Goal: Task Accomplishment & Management: Use online tool/utility

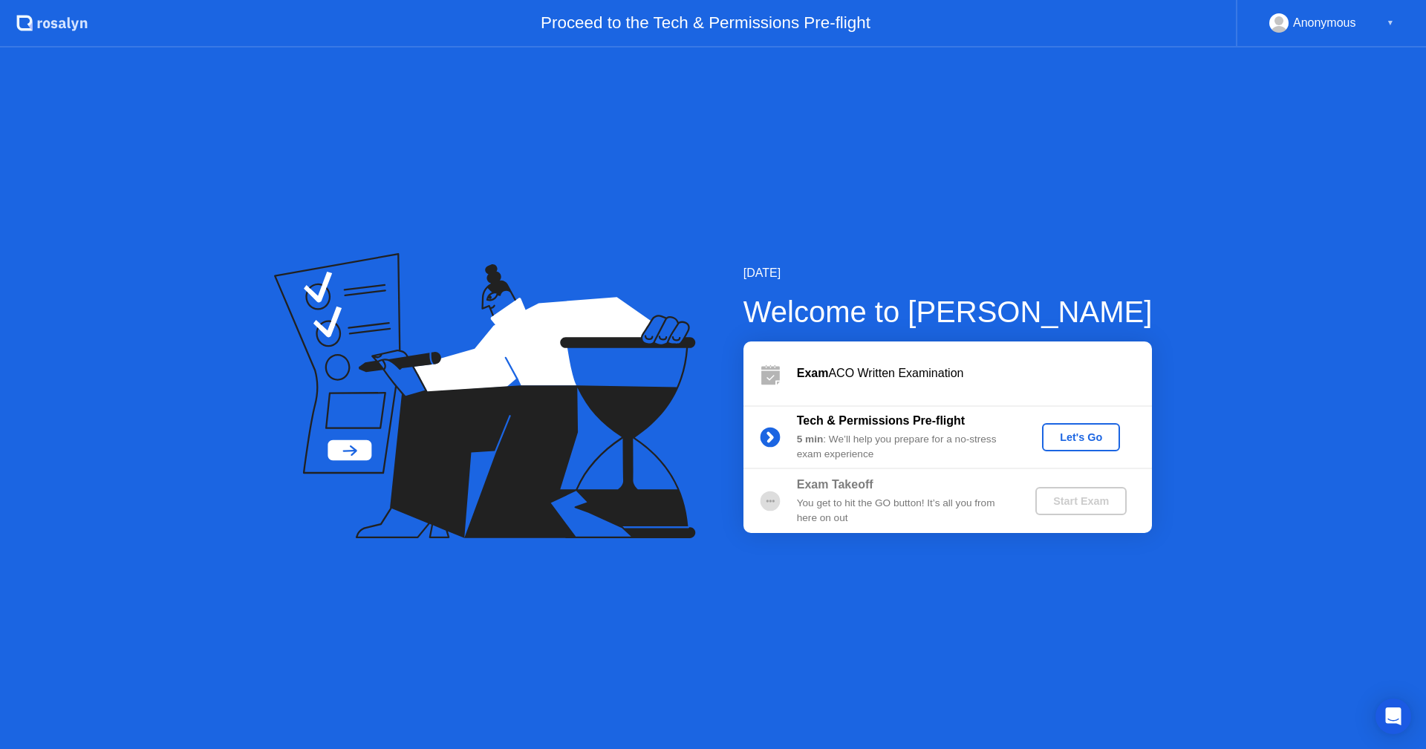
click at [1066, 434] on div "Let's Go" at bounding box center [1081, 437] width 66 height 12
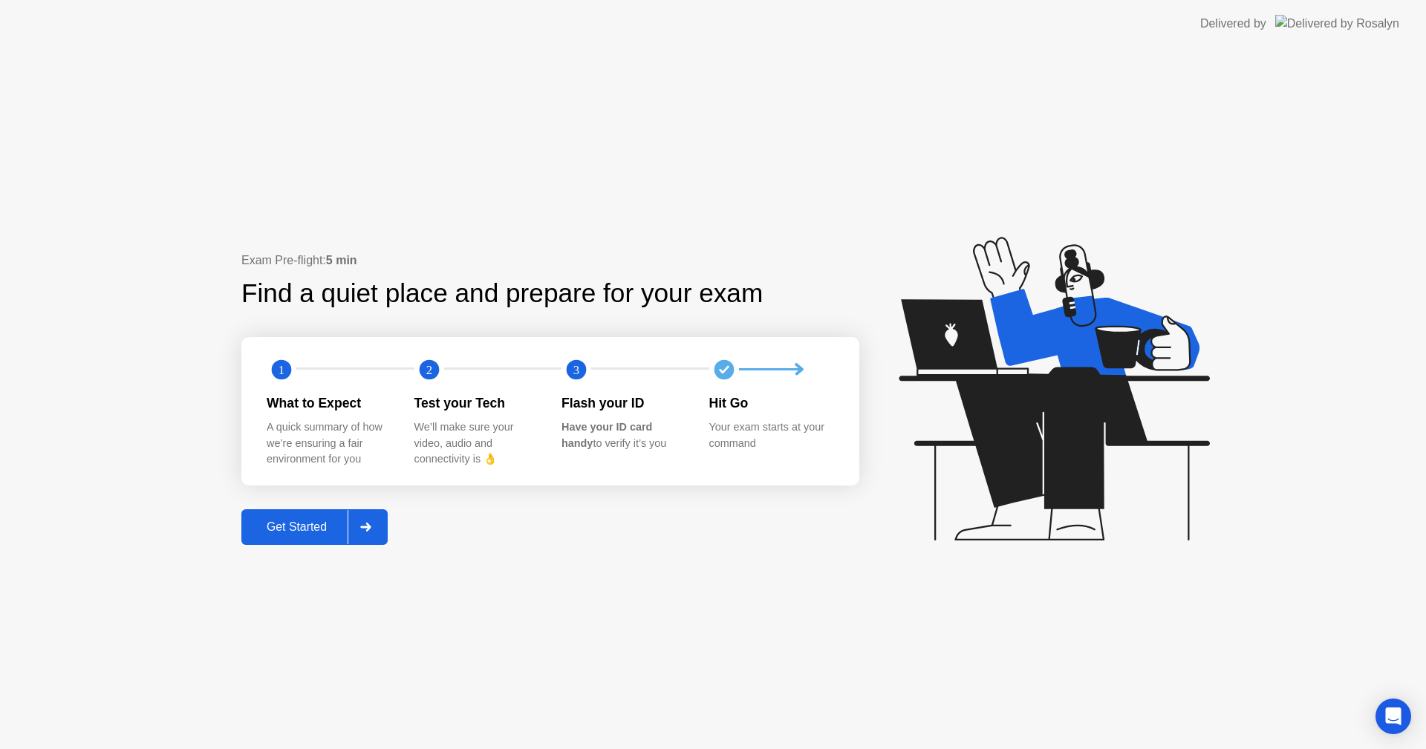
click at [323, 523] on div "Get Started" at bounding box center [297, 527] width 102 height 13
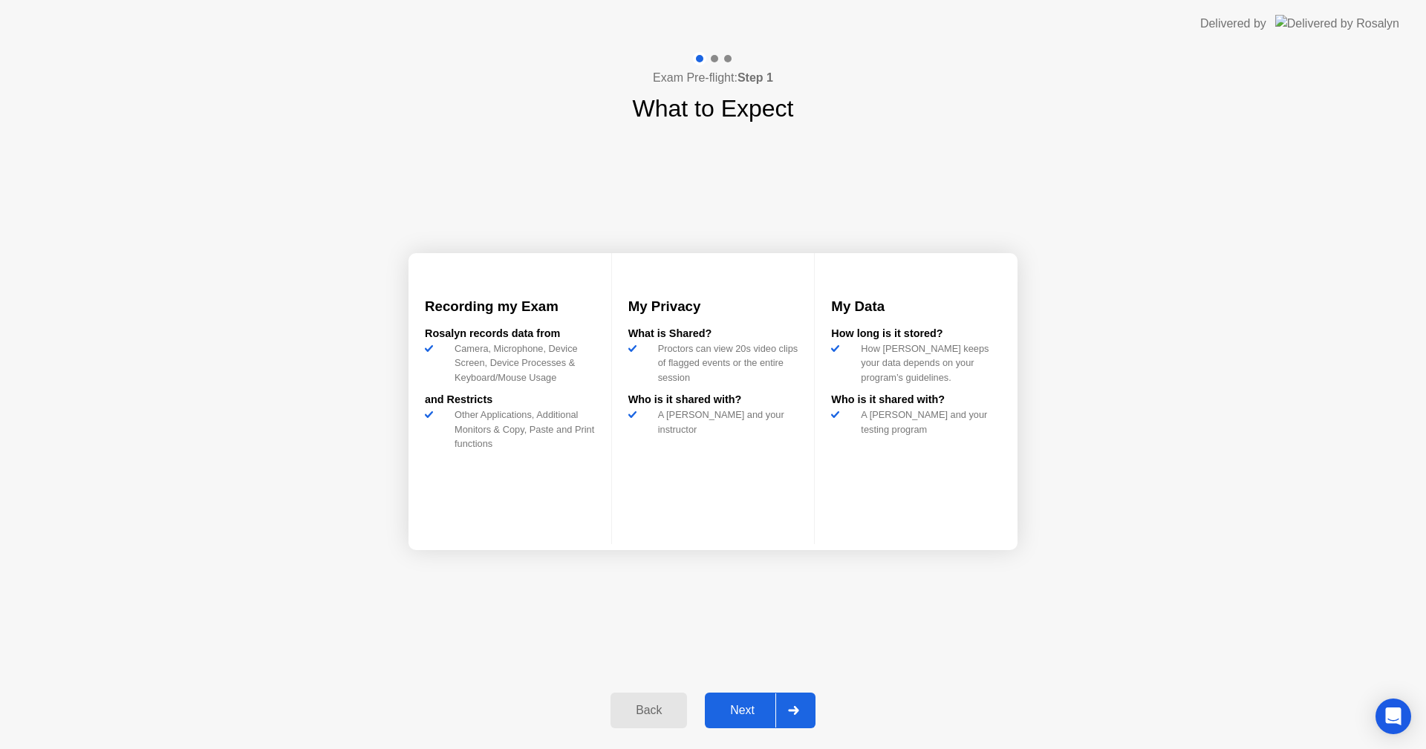
click at [761, 709] on div "Next" at bounding box center [742, 710] width 66 height 13
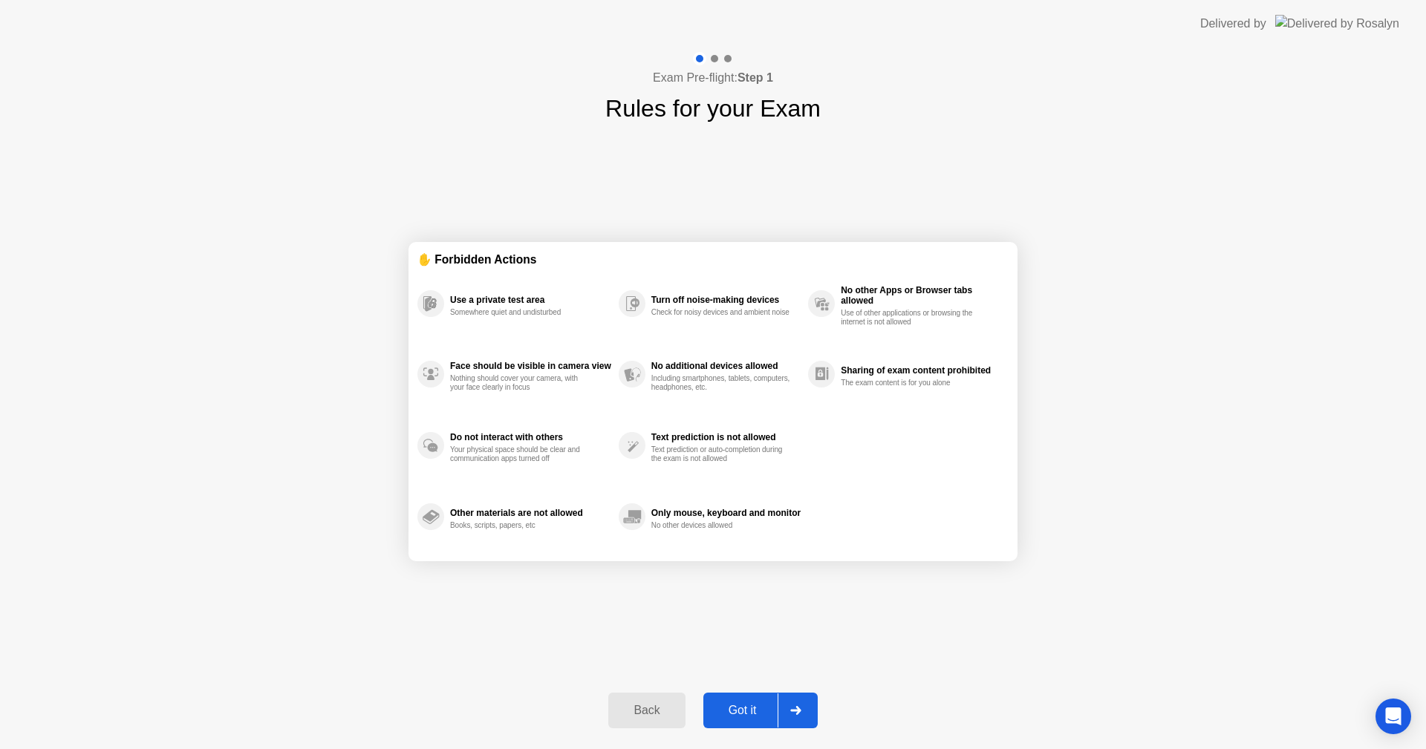
click at [760, 711] on div "Got it" at bounding box center [743, 710] width 70 height 13
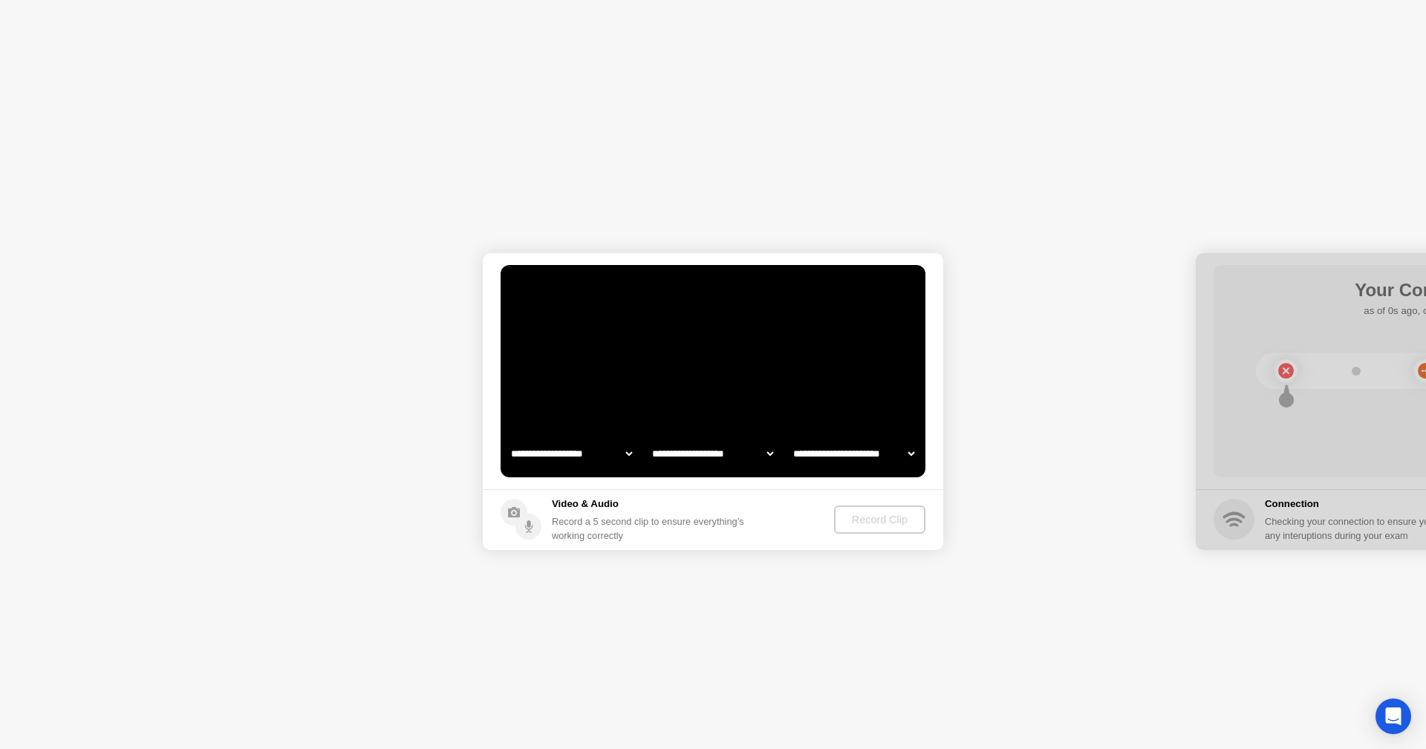
select select "**********"
select select "*******"
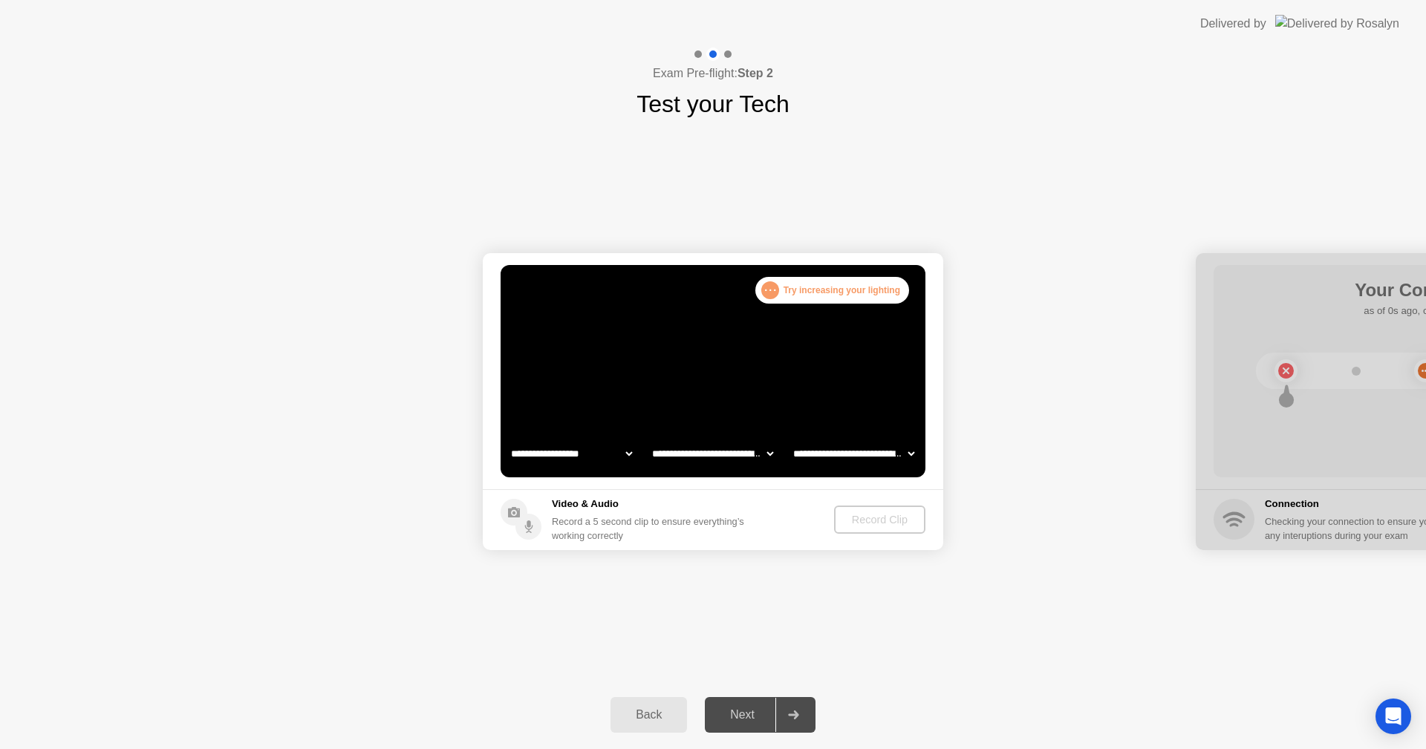
click at [630, 456] on select "**********" at bounding box center [571, 454] width 127 height 30
select select "**********"
click at [508, 439] on select "**********" at bounding box center [571, 454] width 127 height 30
click at [762, 709] on div "Next" at bounding box center [742, 714] width 66 height 13
click at [880, 515] on div "Record Clip" at bounding box center [880, 520] width 79 height 12
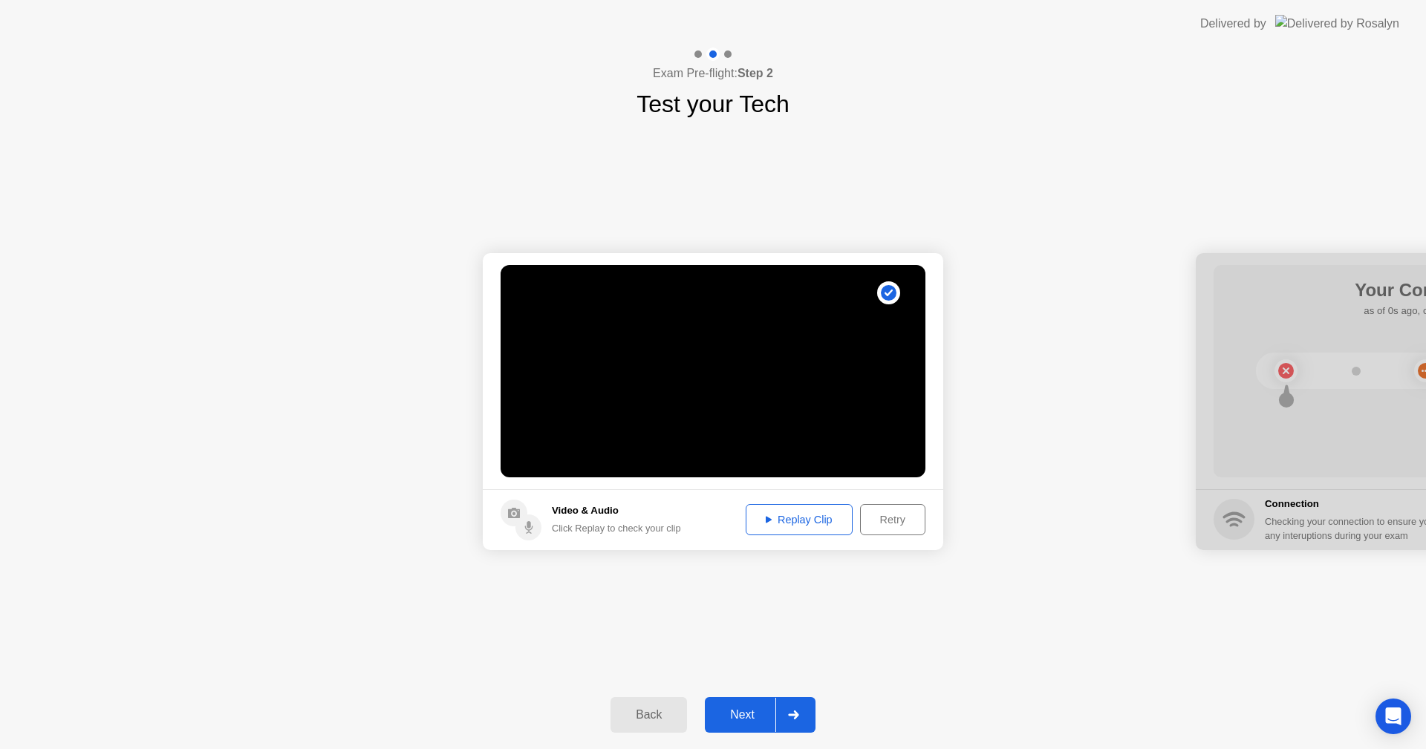
click at [811, 529] on button "Replay Clip" at bounding box center [799, 519] width 107 height 31
click at [813, 516] on div "Replay Clip" at bounding box center [799, 520] width 97 height 12
click at [750, 714] on div "Next" at bounding box center [742, 714] width 66 height 13
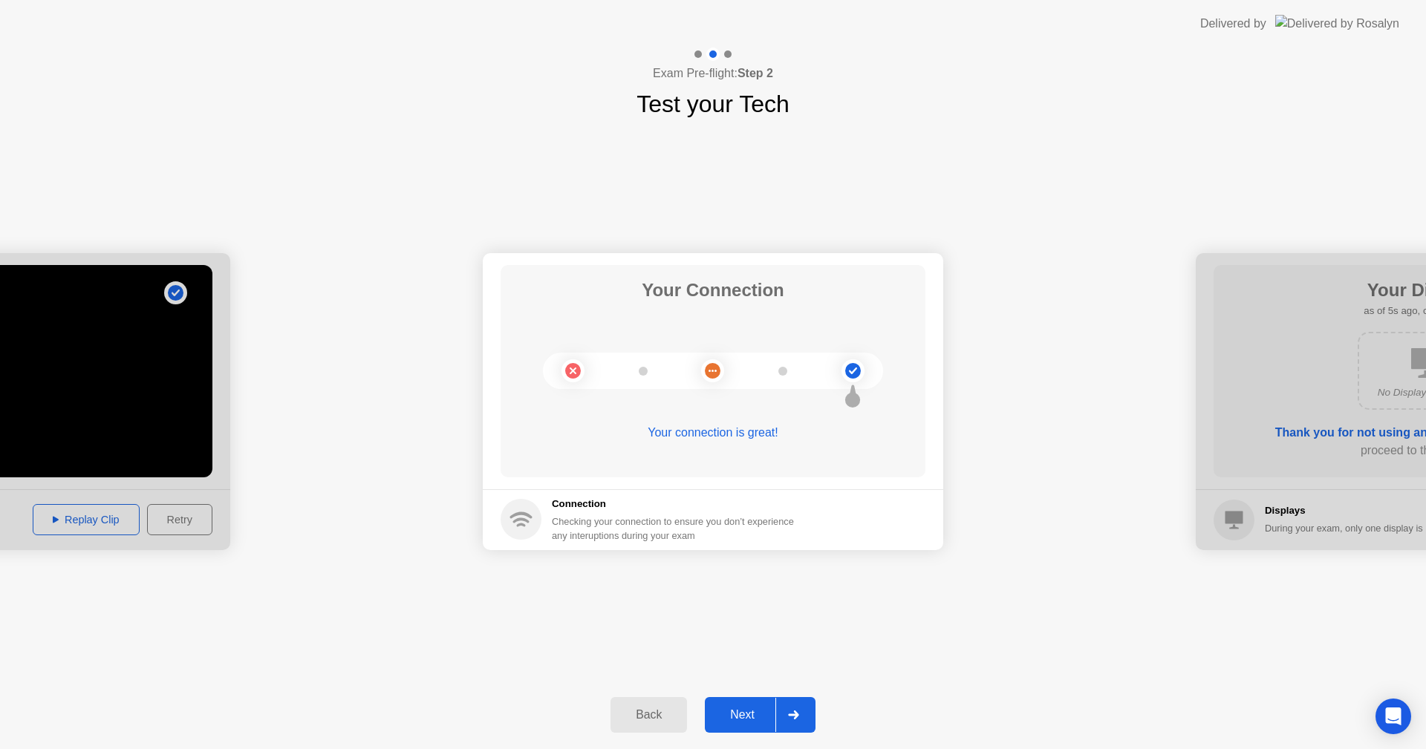
click at [754, 721] on div "Next" at bounding box center [742, 714] width 66 height 13
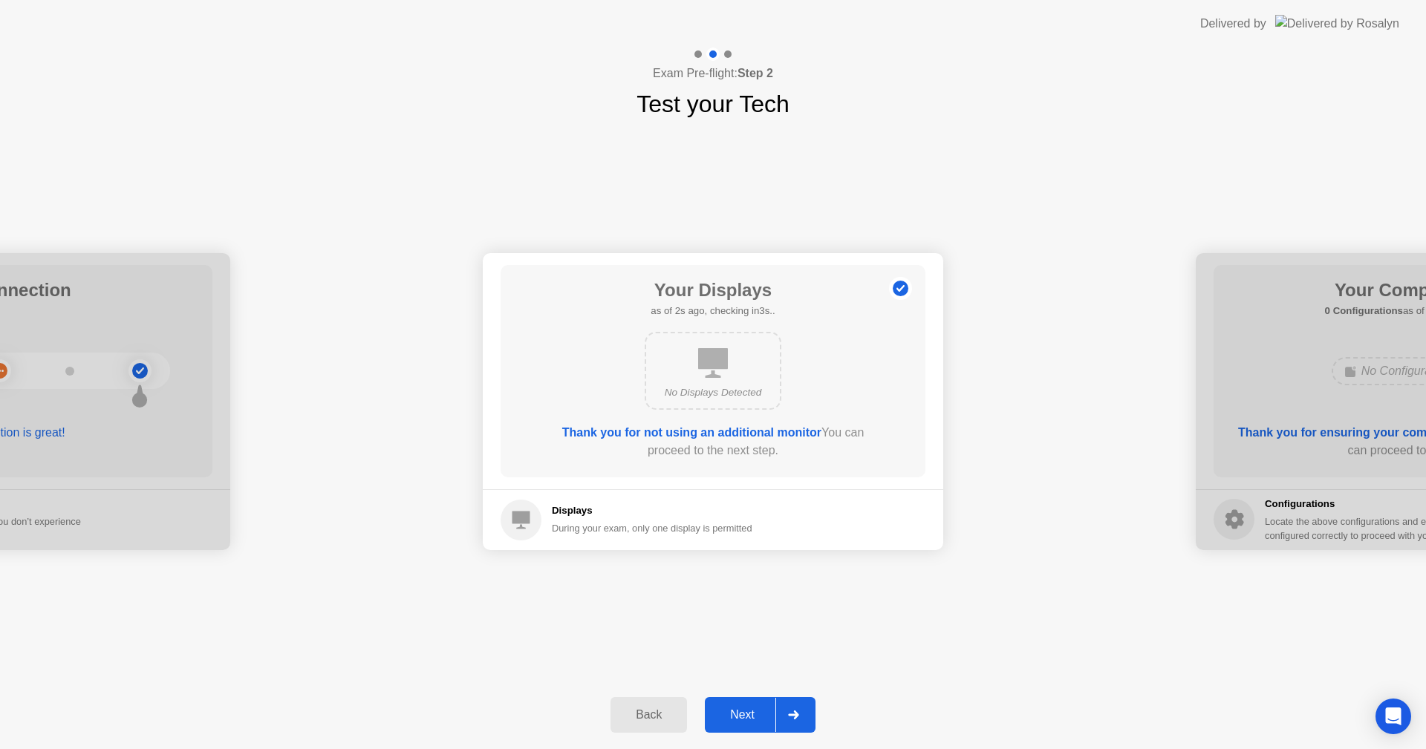
click at [745, 725] on button "Next" at bounding box center [760, 715] width 111 height 36
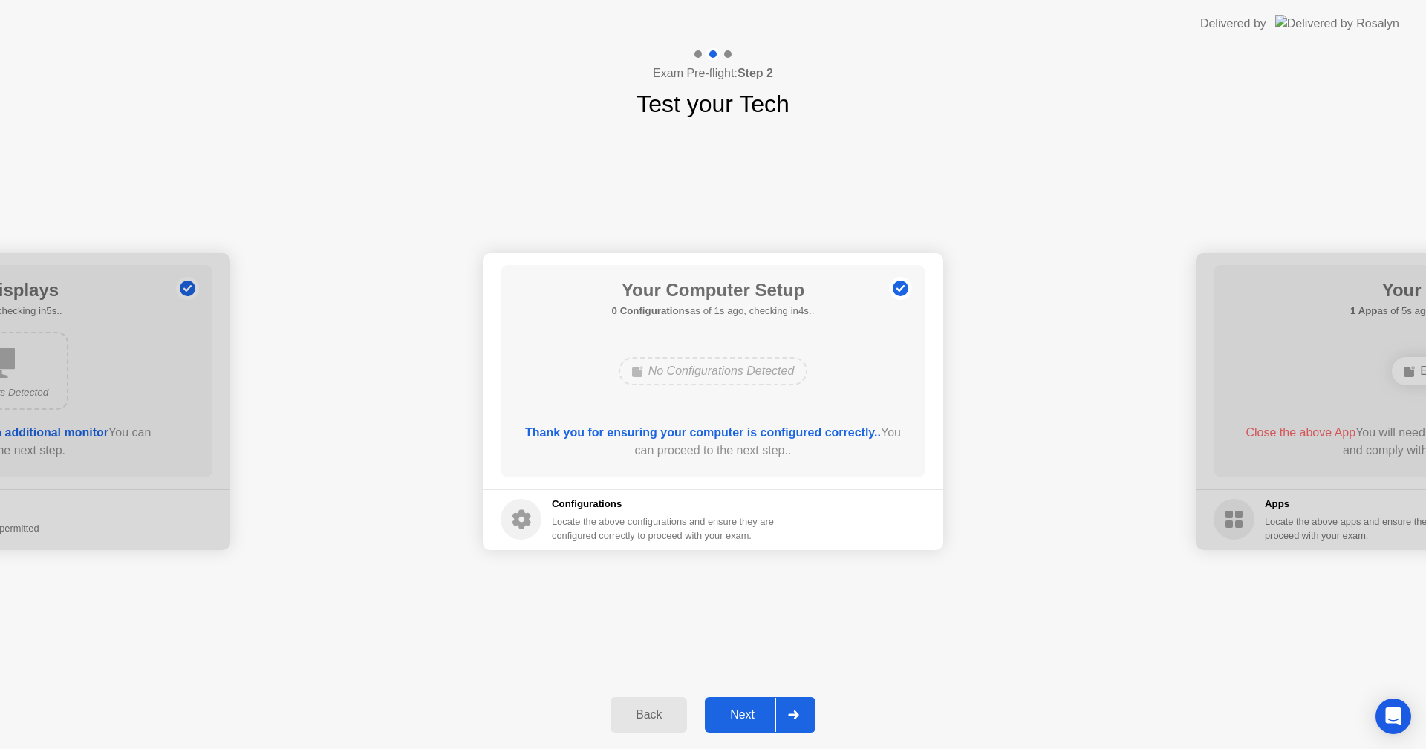
click at [751, 725] on button "Next" at bounding box center [760, 715] width 111 height 36
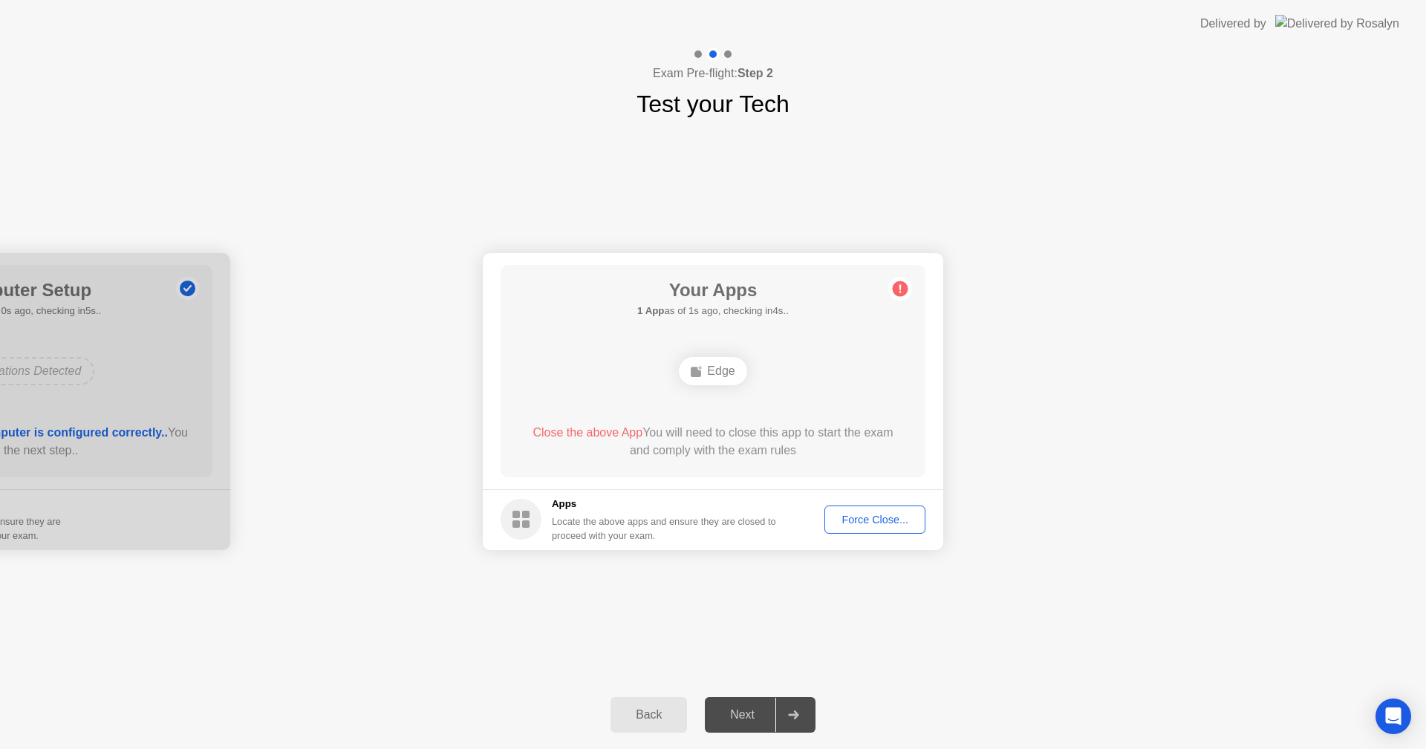
click at [909, 521] on div "Force Close..." at bounding box center [874, 520] width 91 height 12
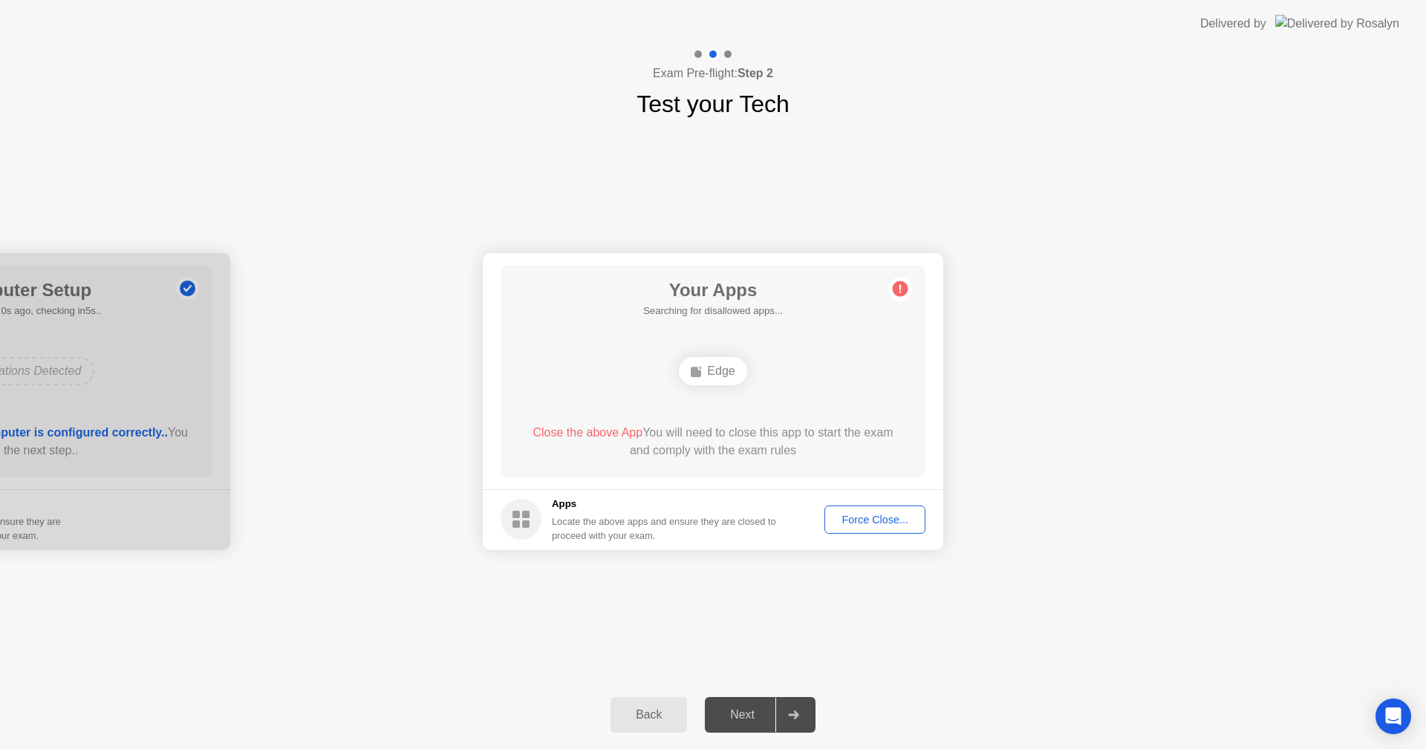
click at [860, 515] on div "Force Close..." at bounding box center [874, 520] width 91 height 12
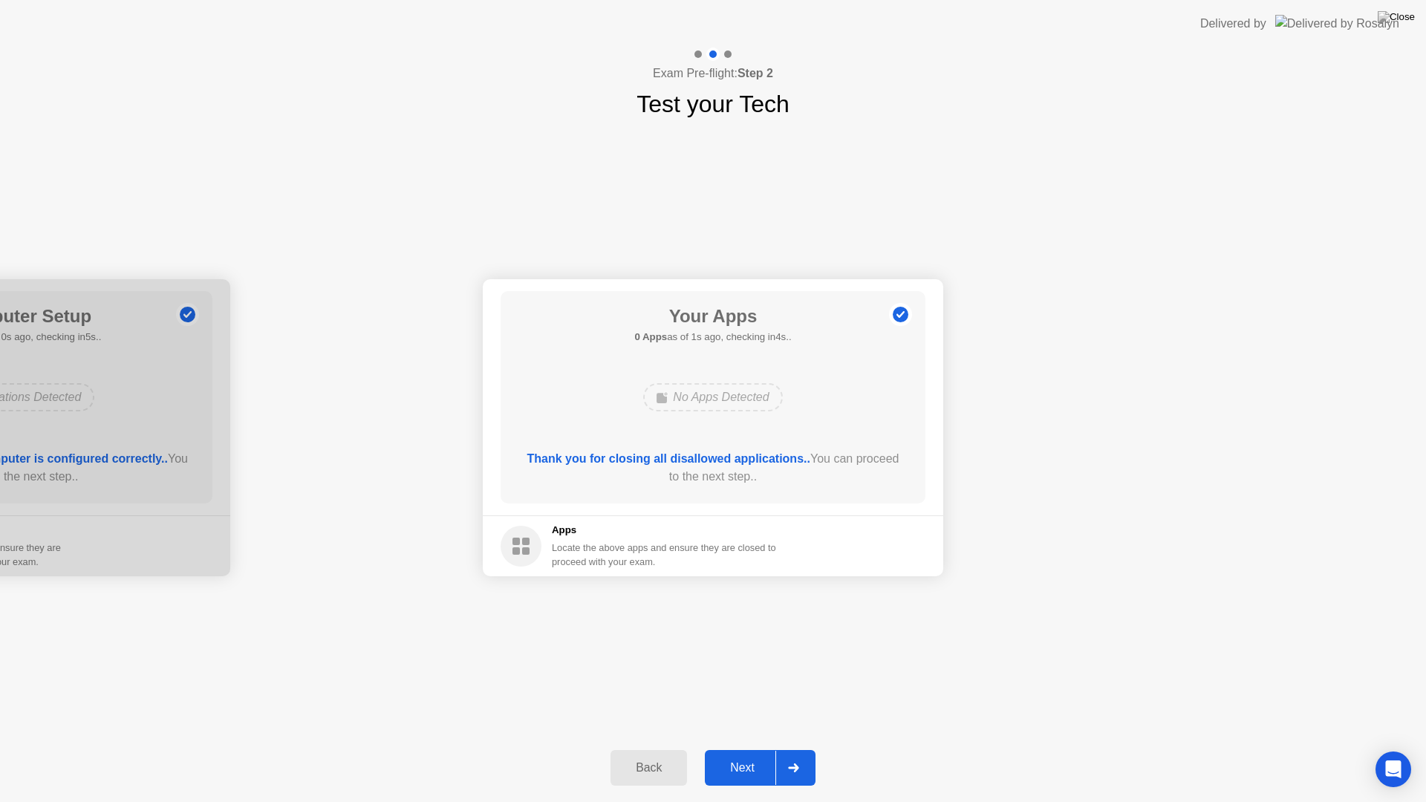
click at [960, 698] on div "**********" at bounding box center [713, 428] width 1426 height 612
click at [756, 748] on button "Next" at bounding box center [760, 768] width 111 height 36
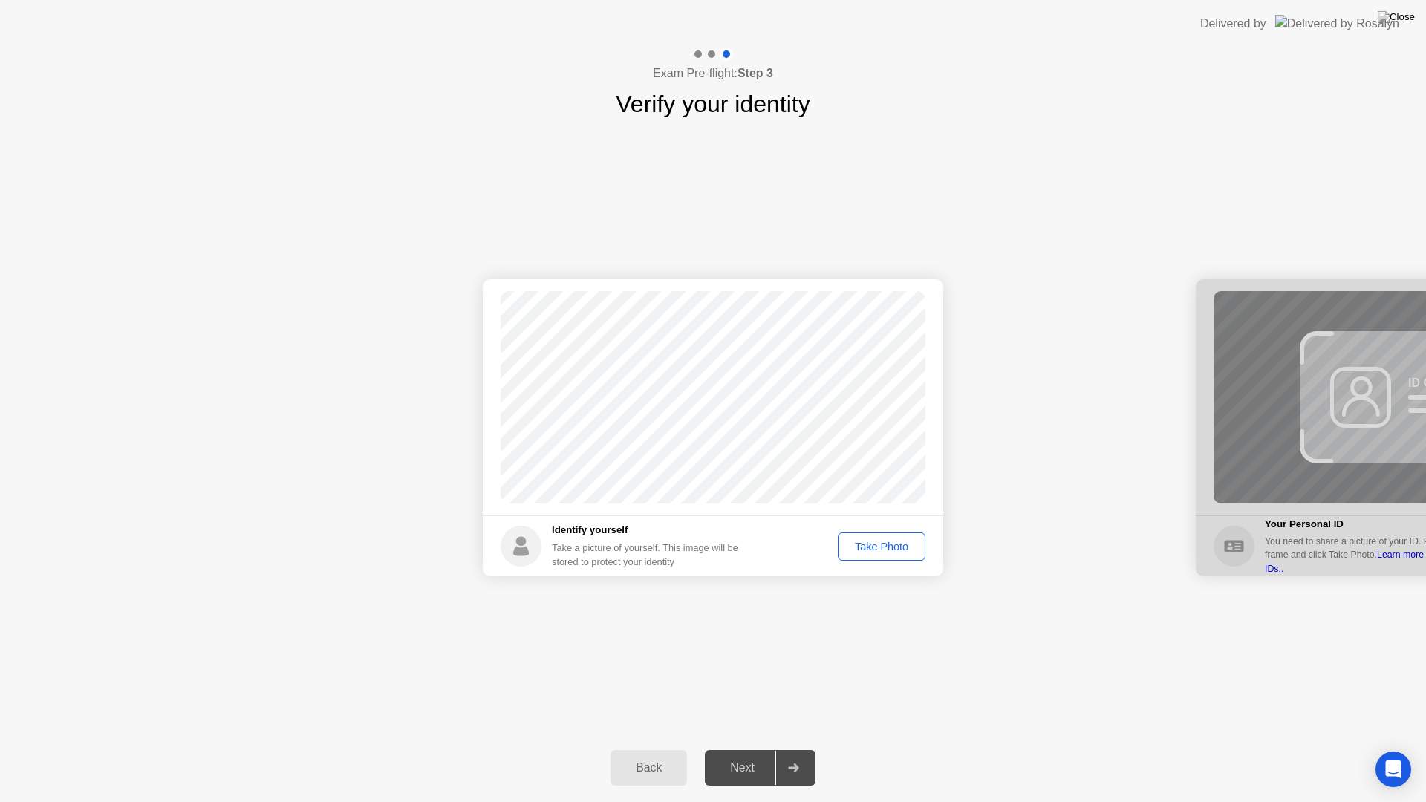
click at [887, 551] on div "Take Photo" at bounding box center [881, 547] width 77 height 12
click at [744, 748] on div "Next" at bounding box center [742, 767] width 66 height 13
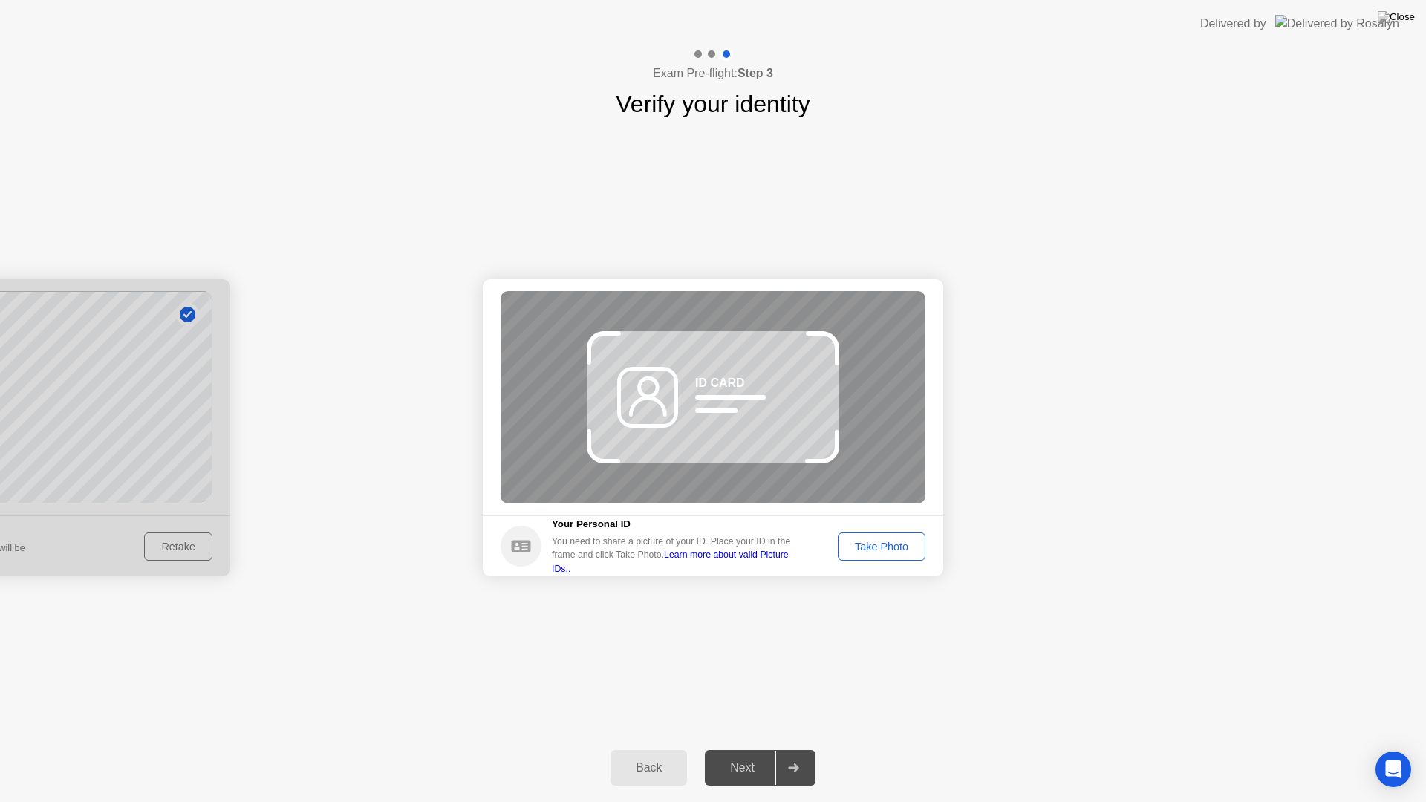
drag, startPoint x: 829, startPoint y: 330, endPoint x: 823, endPoint y: 362, distance: 32.6
click at [821, 358] on div "ID CARD" at bounding box center [712, 397] width 425 height 212
drag, startPoint x: 720, startPoint y: 396, endPoint x: 730, endPoint y: 317, distance: 79.3
click at [730, 317] on div "ID CARD" at bounding box center [712, 397] width 425 height 212
click at [887, 550] on div "Take Photo" at bounding box center [881, 547] width 77 height 12
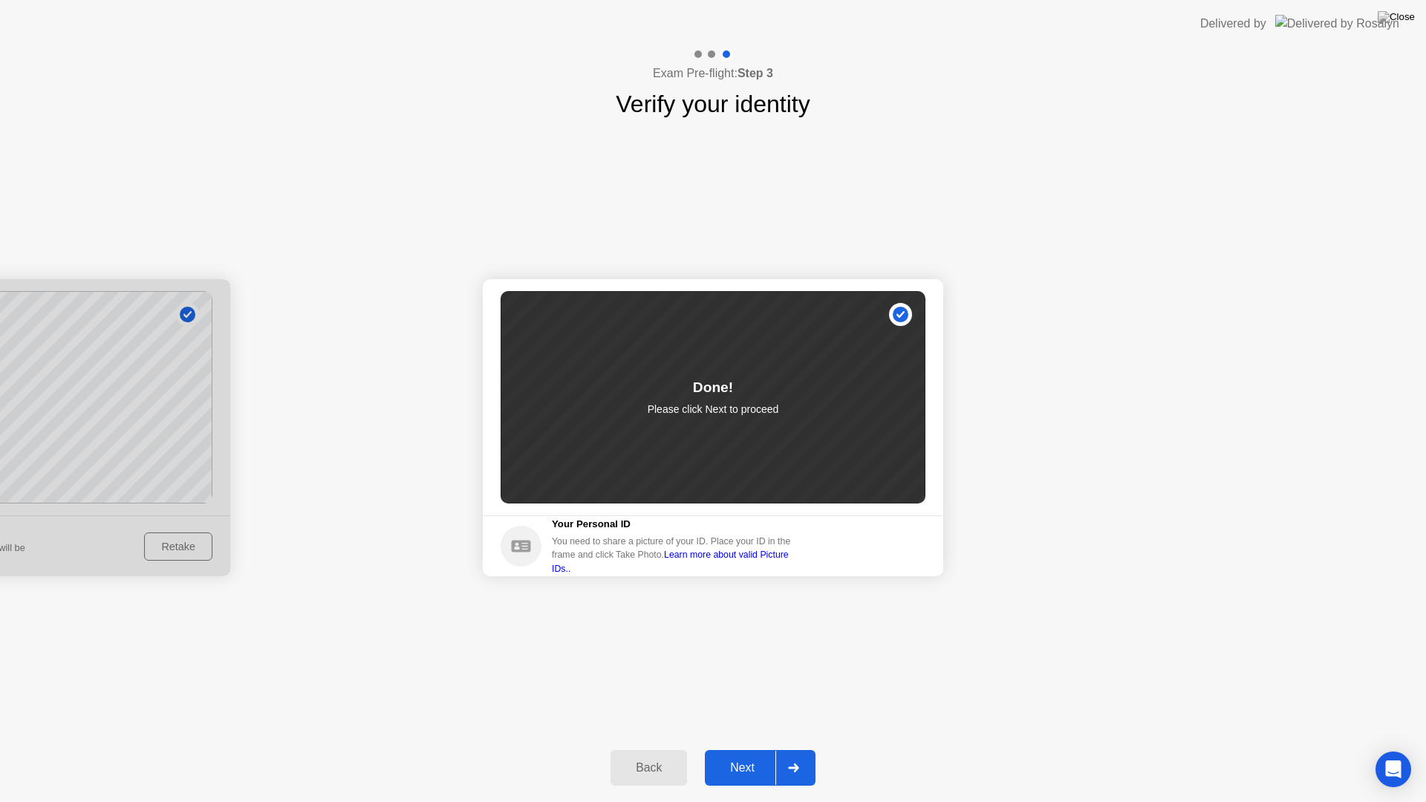
click at [742, 748] on button "Next" at bounding box center [760, 768] width 111 height 36
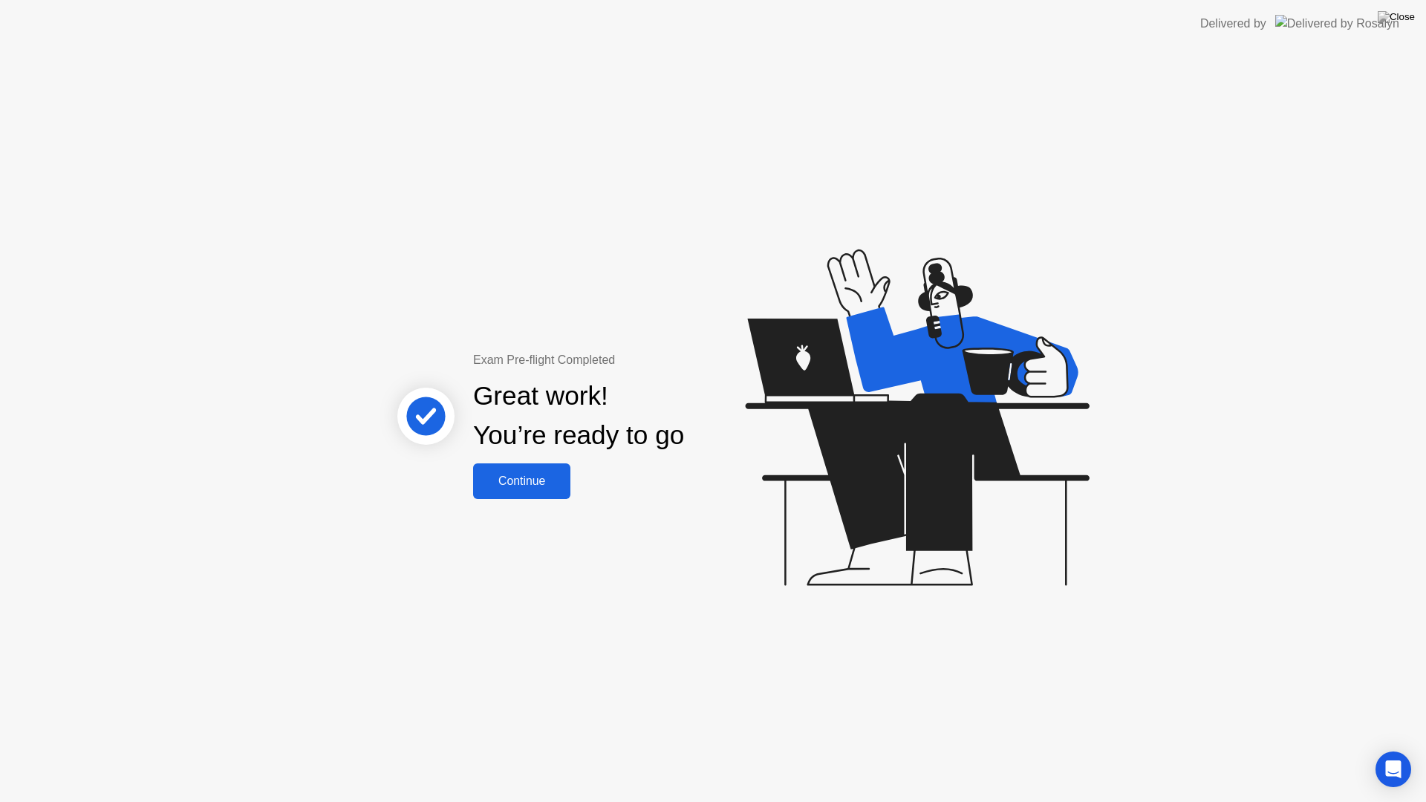
click at [552, 480] on div "Continue" at bounding box center [521, 480] width 88 height 13
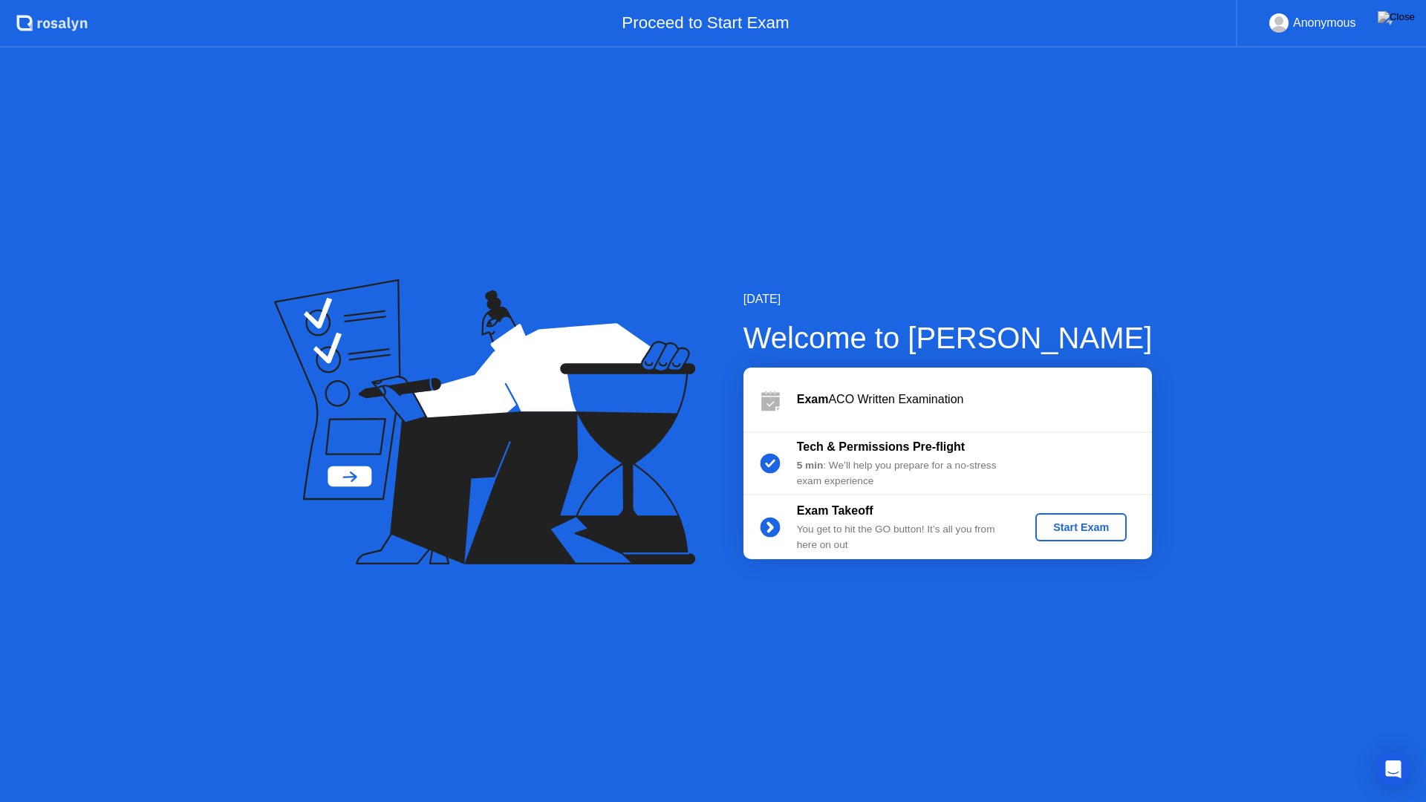
click at [1077, 532] on div "Start Exam" at bounding box center [1080, 527] width 79 height 12
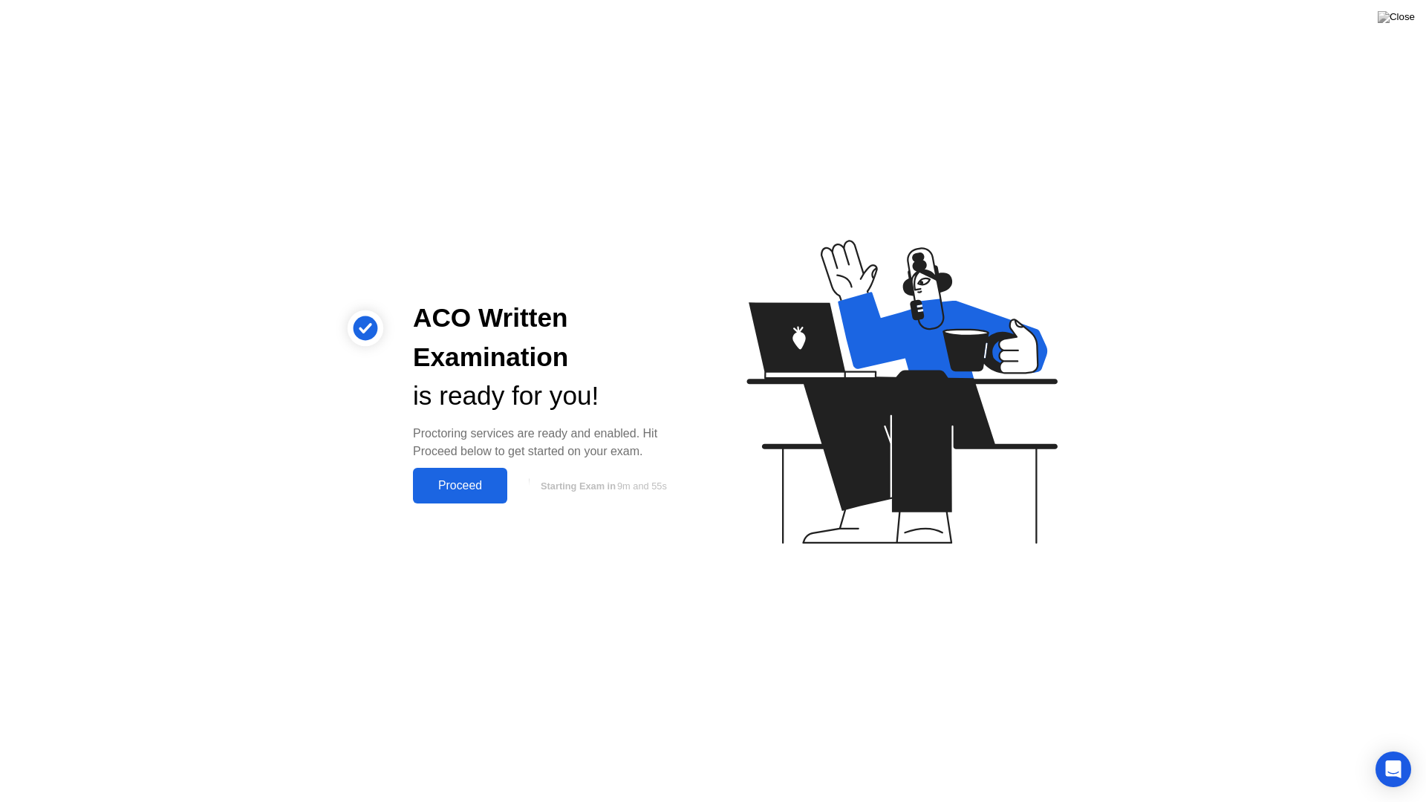
click at [467, 488] on div "Proceed" at bounding box center [459, 485] width 85 height 13
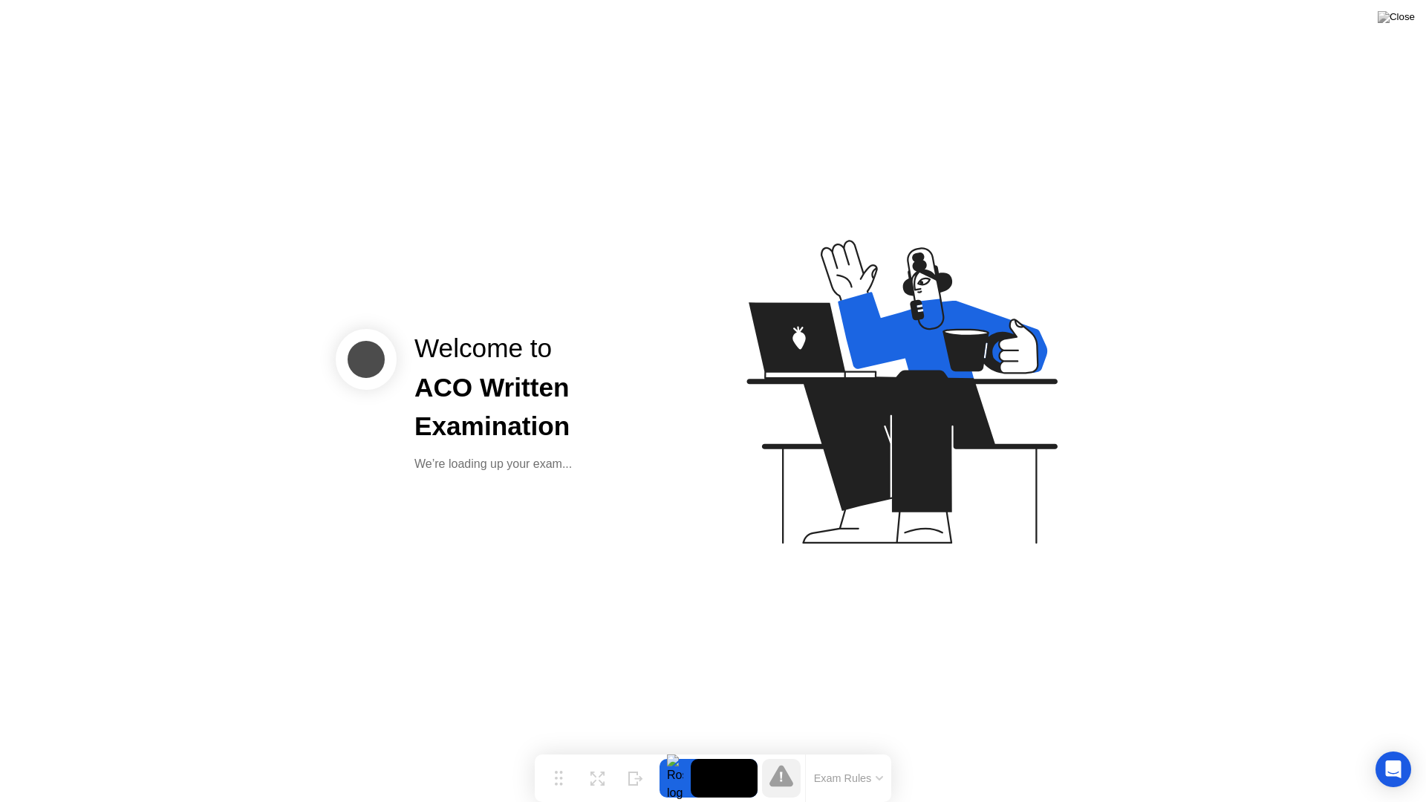
click at [887, 748] on button "Exam Rules" at bounding box center [848, 777] width 79 height 13
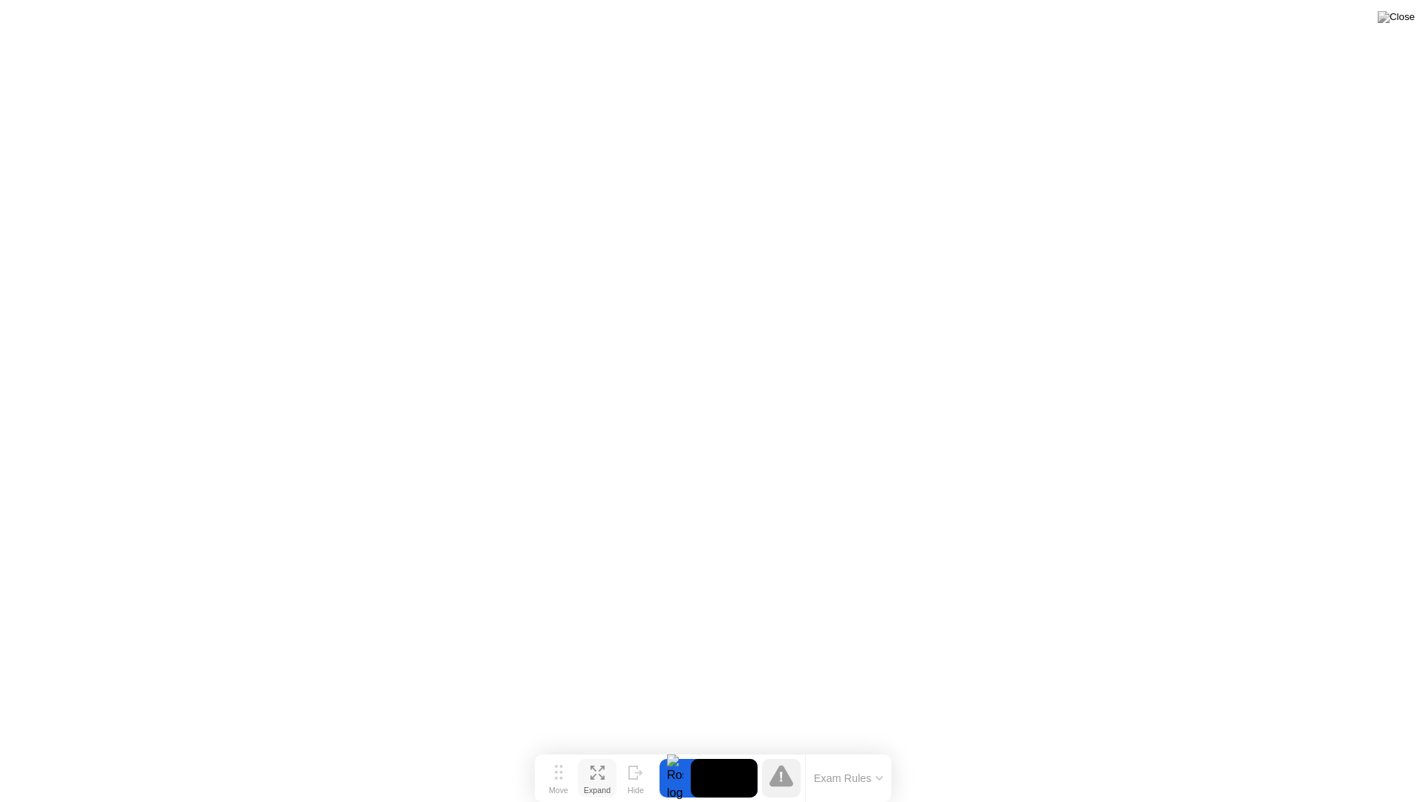
click at [596, 748] on icon at bounding box center [597, 773] width 14 height 14
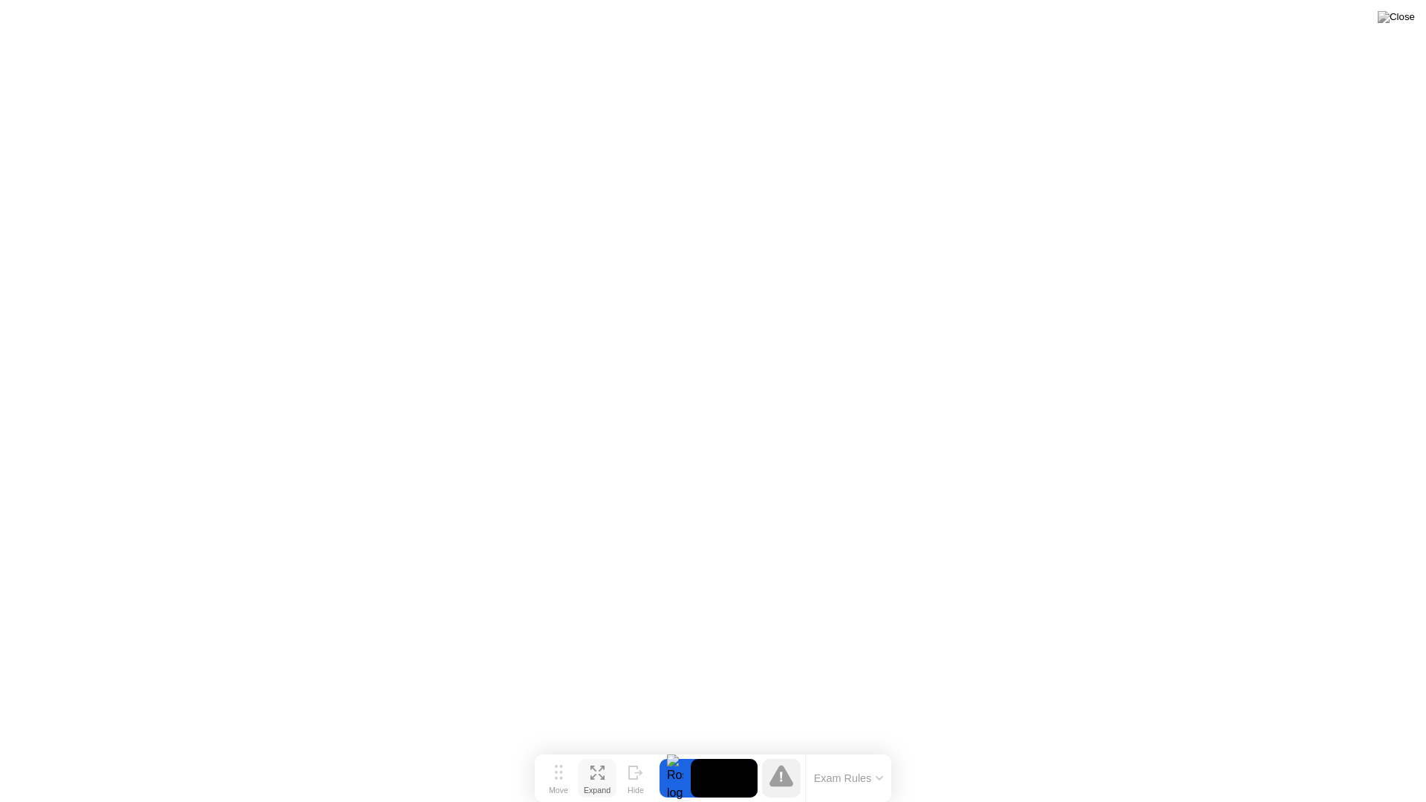
click at [601, 748] on icon at bounding box center [597, 773] width 14 height 14
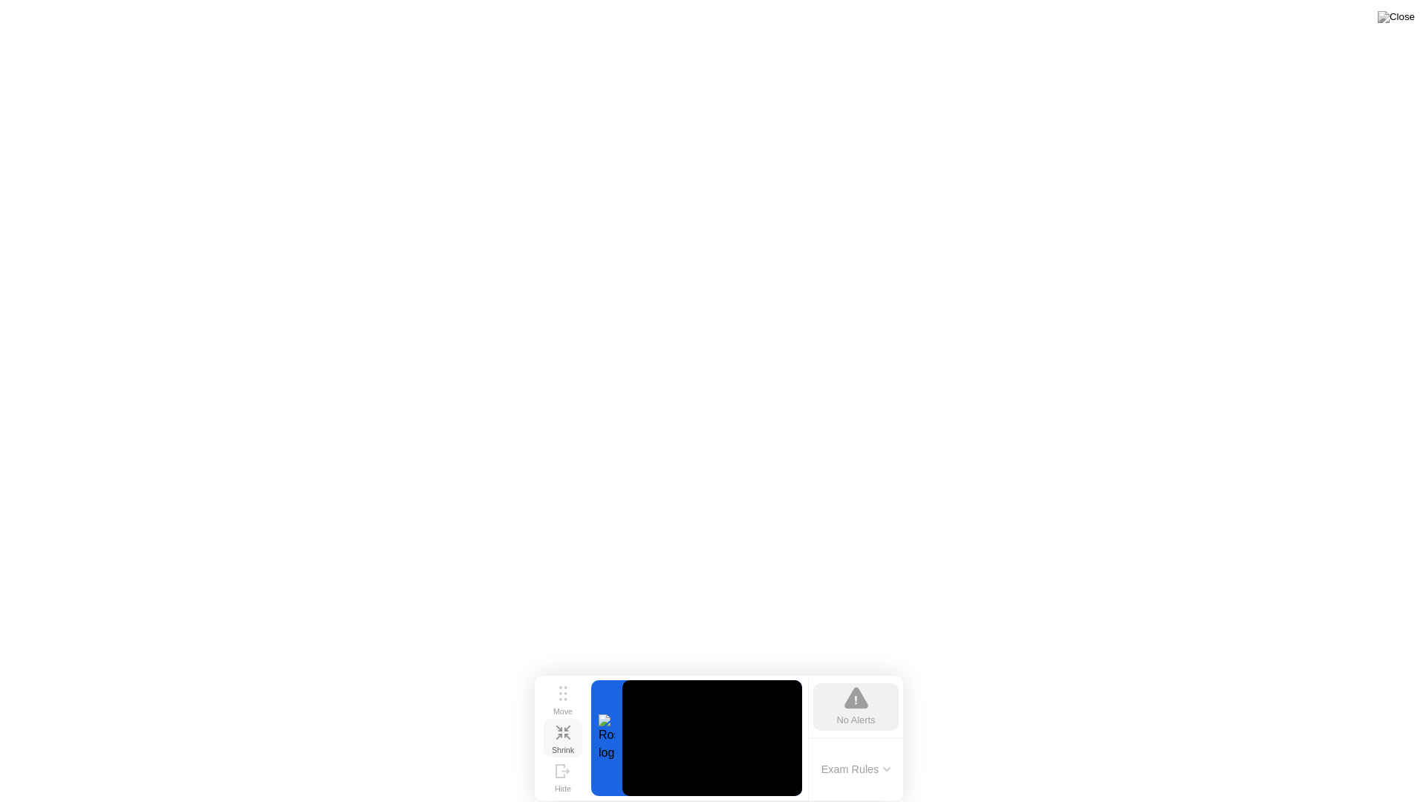
drag, startPoint x: 761, startPoint y: 694, endPoint x: 626, endPoint y: 720, distance: 137.5
click at [626, 720] on video at bounding box center [712, 738] width 180 height 116
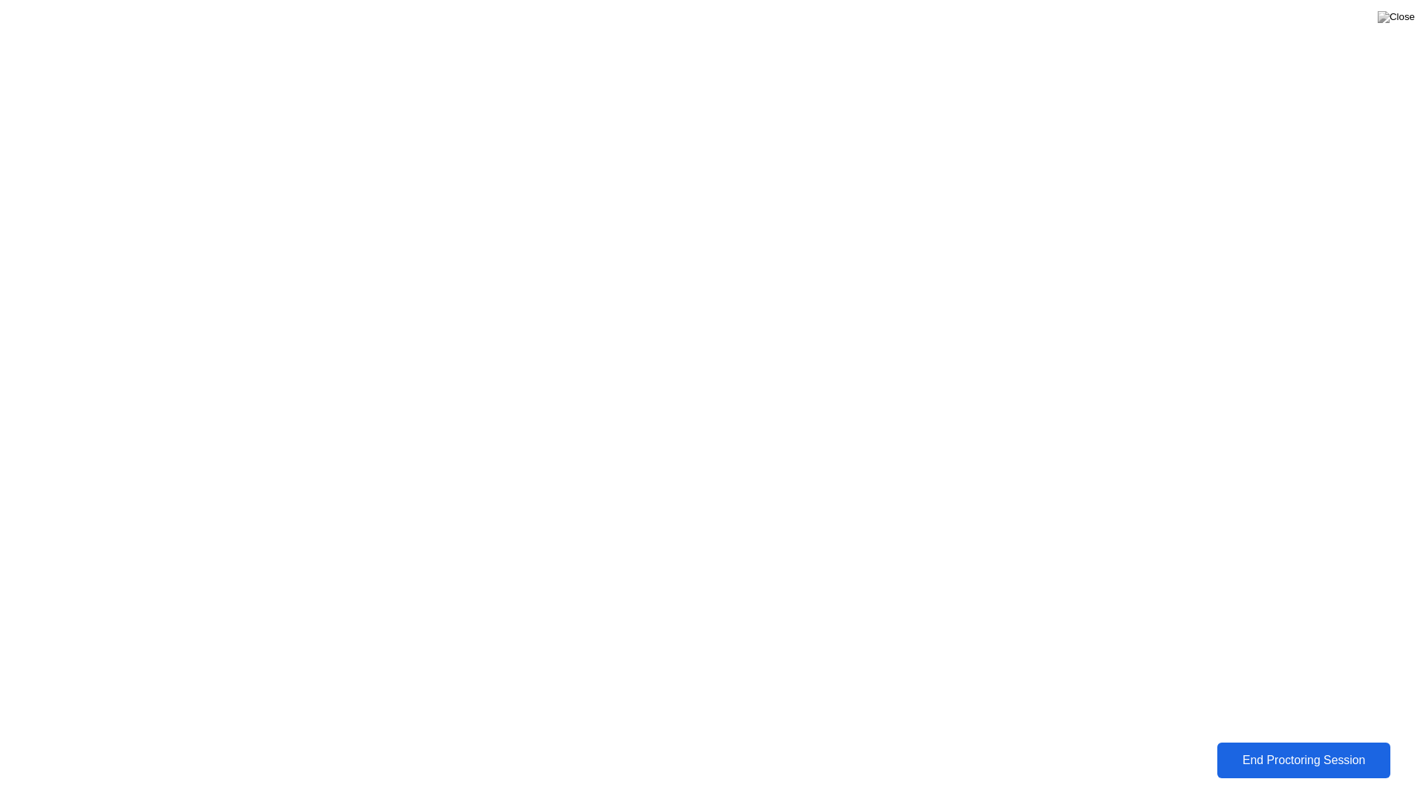
click at [1292, 748] on div "End Proctoring Session" at bounding box center [1303, 761] width 172 height 14
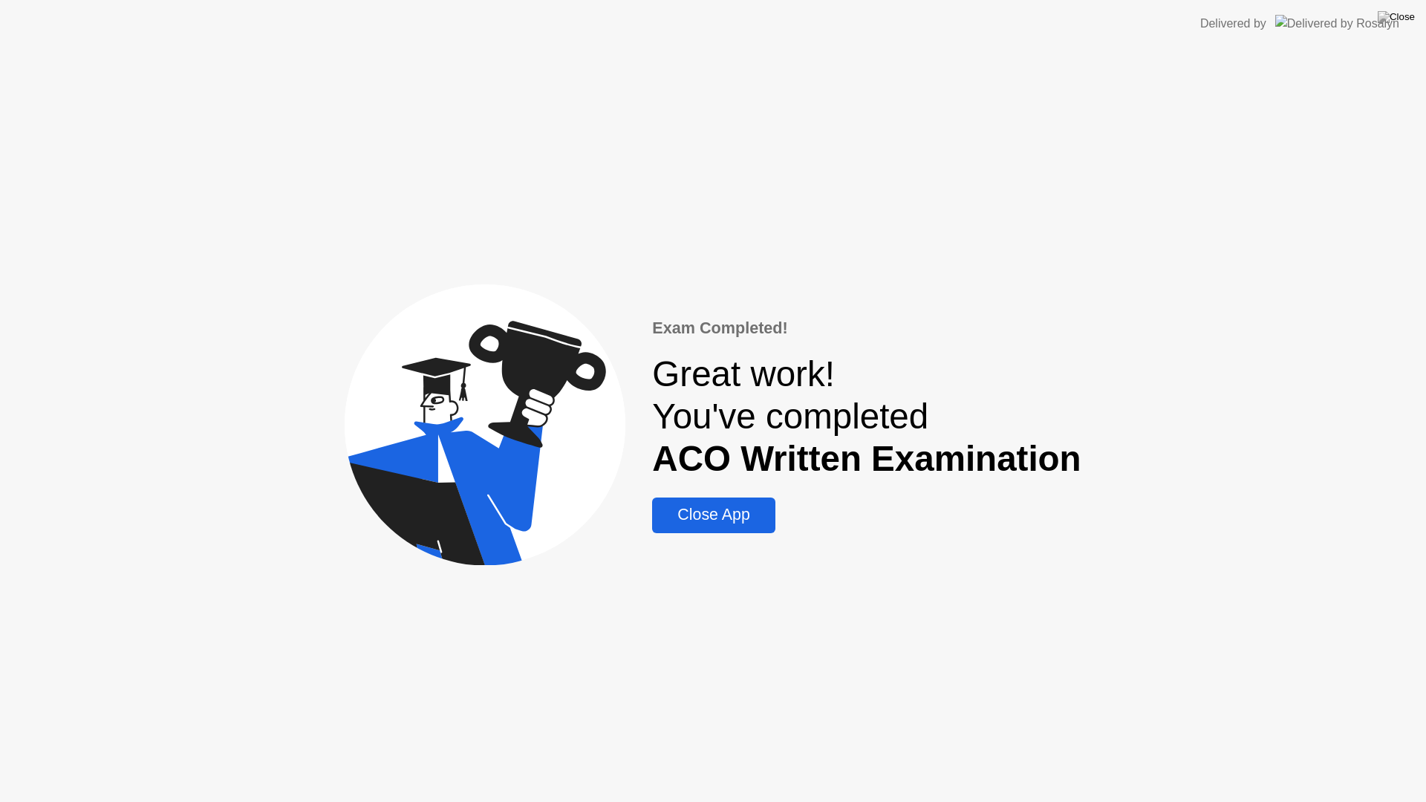
click at [734, 520] on div "Close App" at bounding box center [713, 515] width 114 height 19
